Goal: Transaction & Acquisition: Purchase product/service

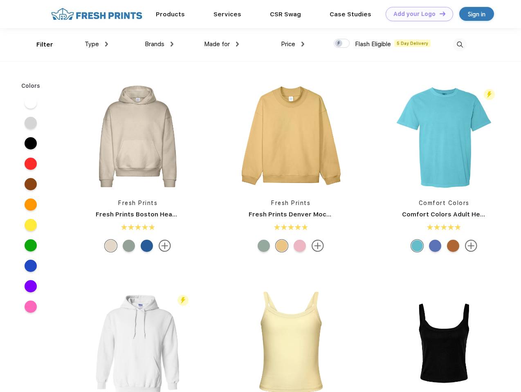
scroll to position [0, 0]
click at [416, 14] on link "Add your Logo Design Tool" at bounding box center [419, 14] width 67 height 14
click at [0, 0] on div "Design Tool" at bounding box center [0, 0] width 0 height 0
click at [439, 13] on link "Add your Logo Design Tool" at bounding box center [419, 14] width 67 height 14
click at [39, 45] on div "Filter" at bounding box center [44, 44] width 17 height 9
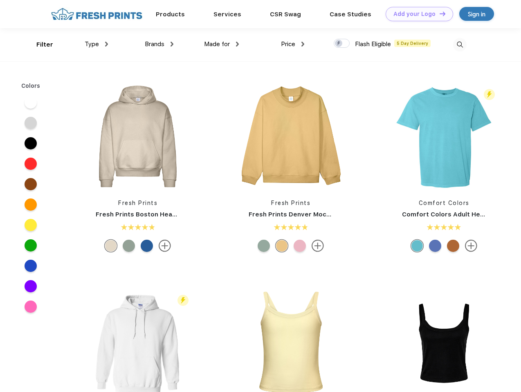
click at [96, 44] on span "Type" at bounding box center [92, 43] width 14 height 7
click at [159, 44] on span "Brands" at bounding box center [155, 43] width 20 height 7
click at [222, 44] on span "Made for" at bounding box center [217, 43] width 26 height 7
click at [293, 44] on span "Price" at bounding box center [288, 43] width 14 height 7
click at [342, 44] on div at bounding box center [342, 43] width 16 height 9
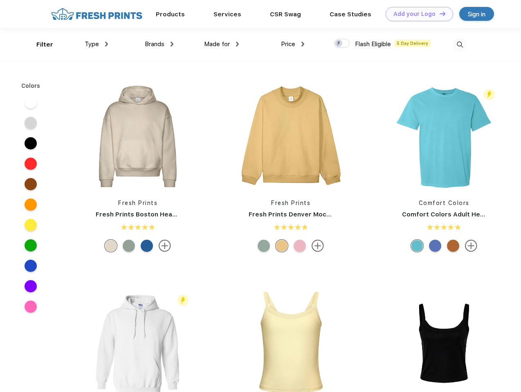
click at [339, 44] on input "checkbox" at bounding box center [336, 40] width 5 height 5
click at [460, 45] on img at bounding box center [459, 44] width 13 height 13
